Goal: Use online tool/utility: Utilize a website feature to perform a specific function

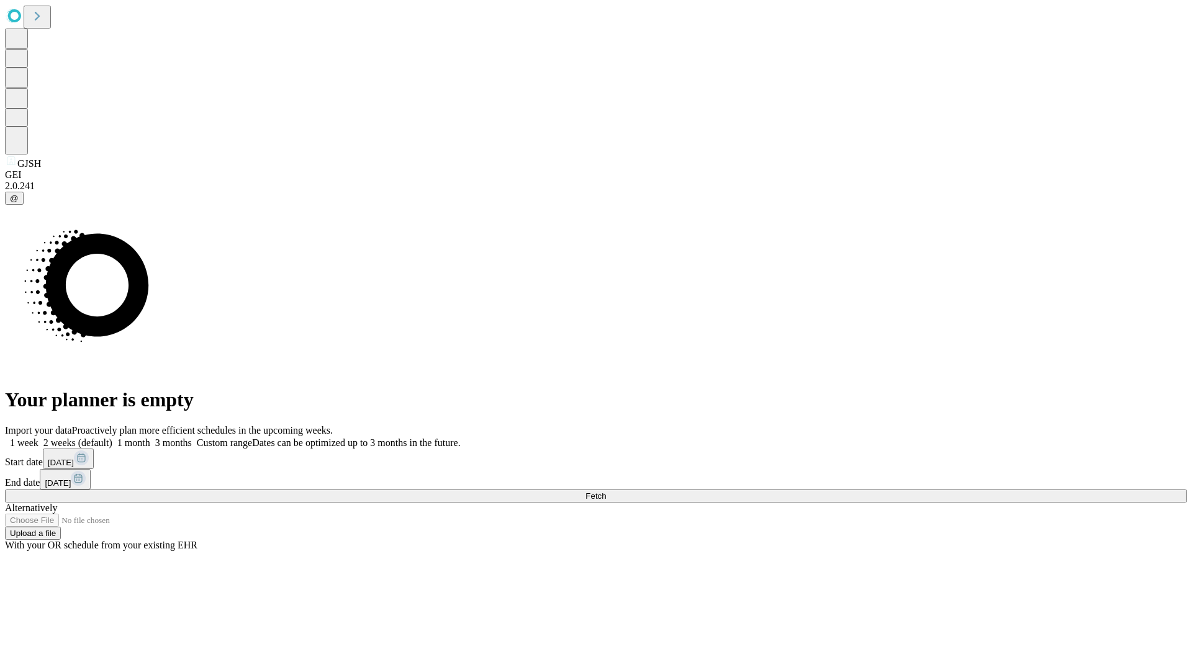
click at [606, 492] on span "Fetch" at bounding box center [595, 496] width 20 height 9
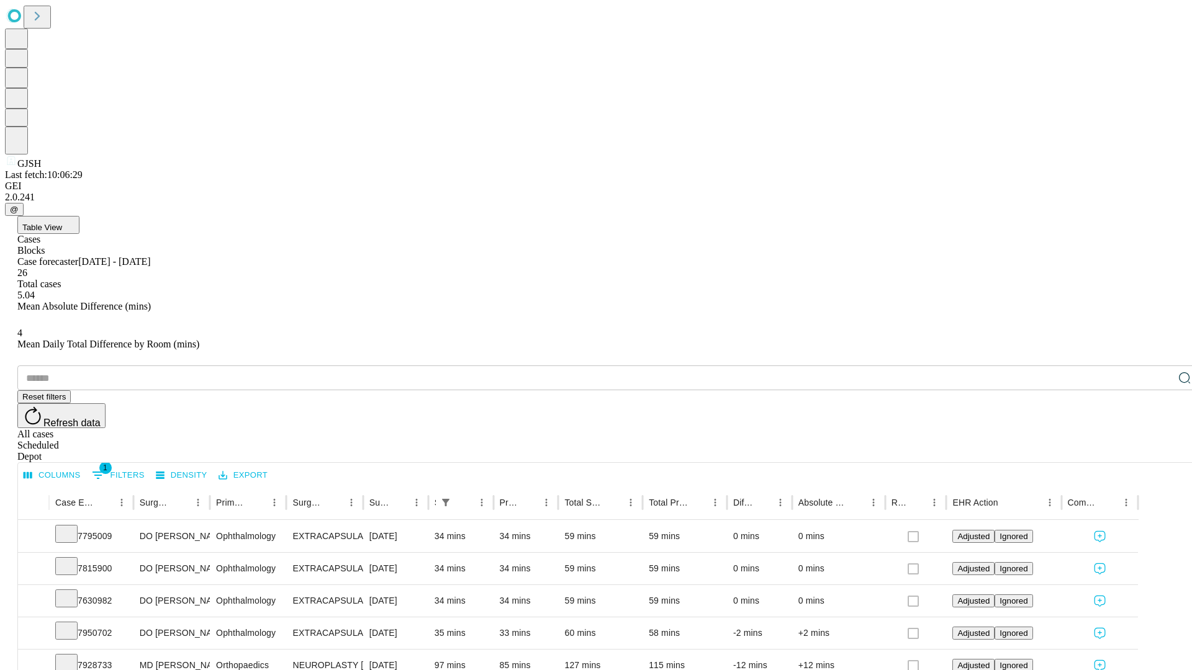
click at [62, 223] on span "Table View" at bounding box center [42, 227] width 40 height 9
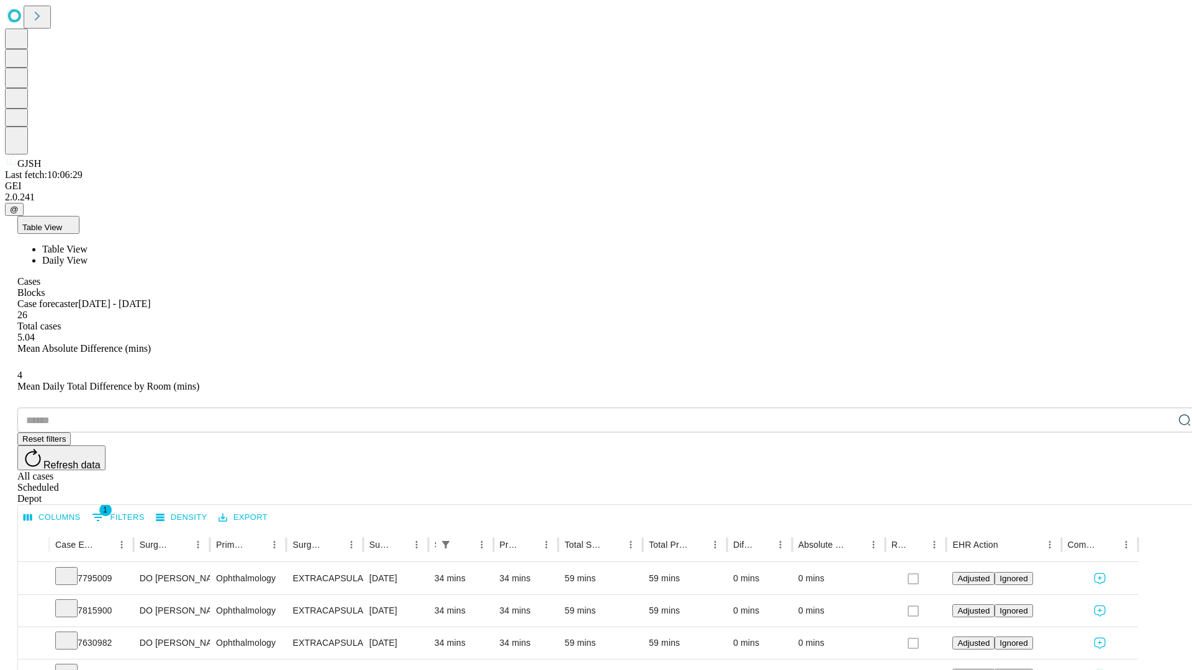
click at [88, 255] on span "Daily View" at bounding box center [64, 260] width 45 height 11
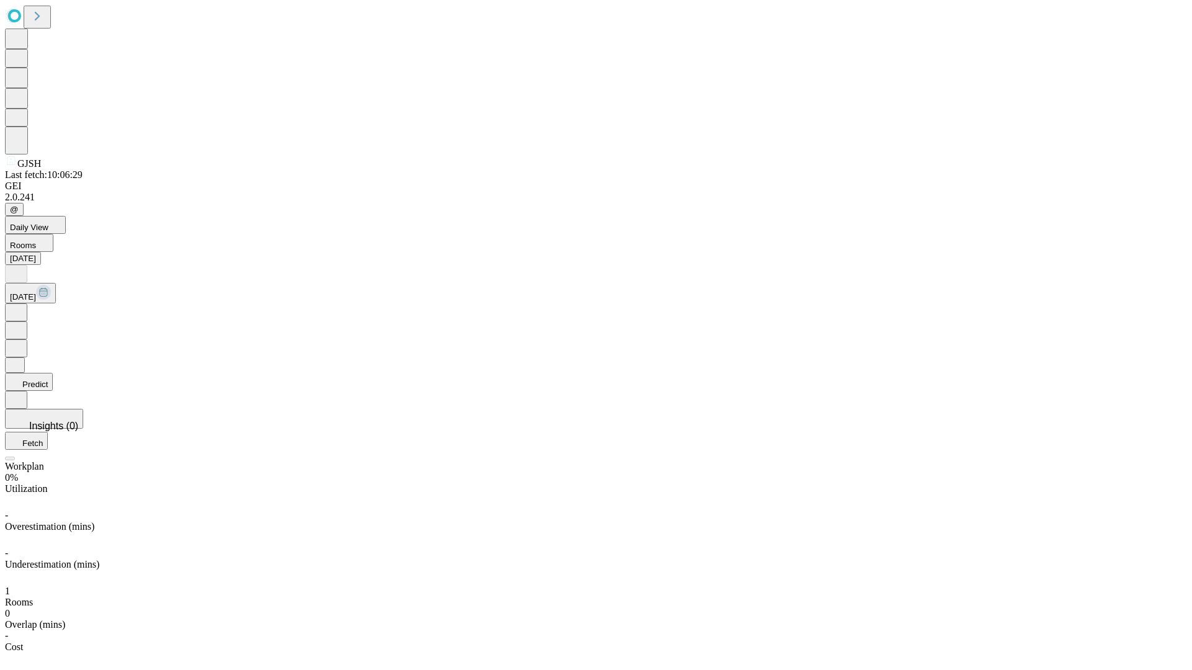
click at [53, 373] on button "Predict" at bounding box center [29, 382] width 48 height 18
